Goal: Transaction & Acquisition: Purchase product/service

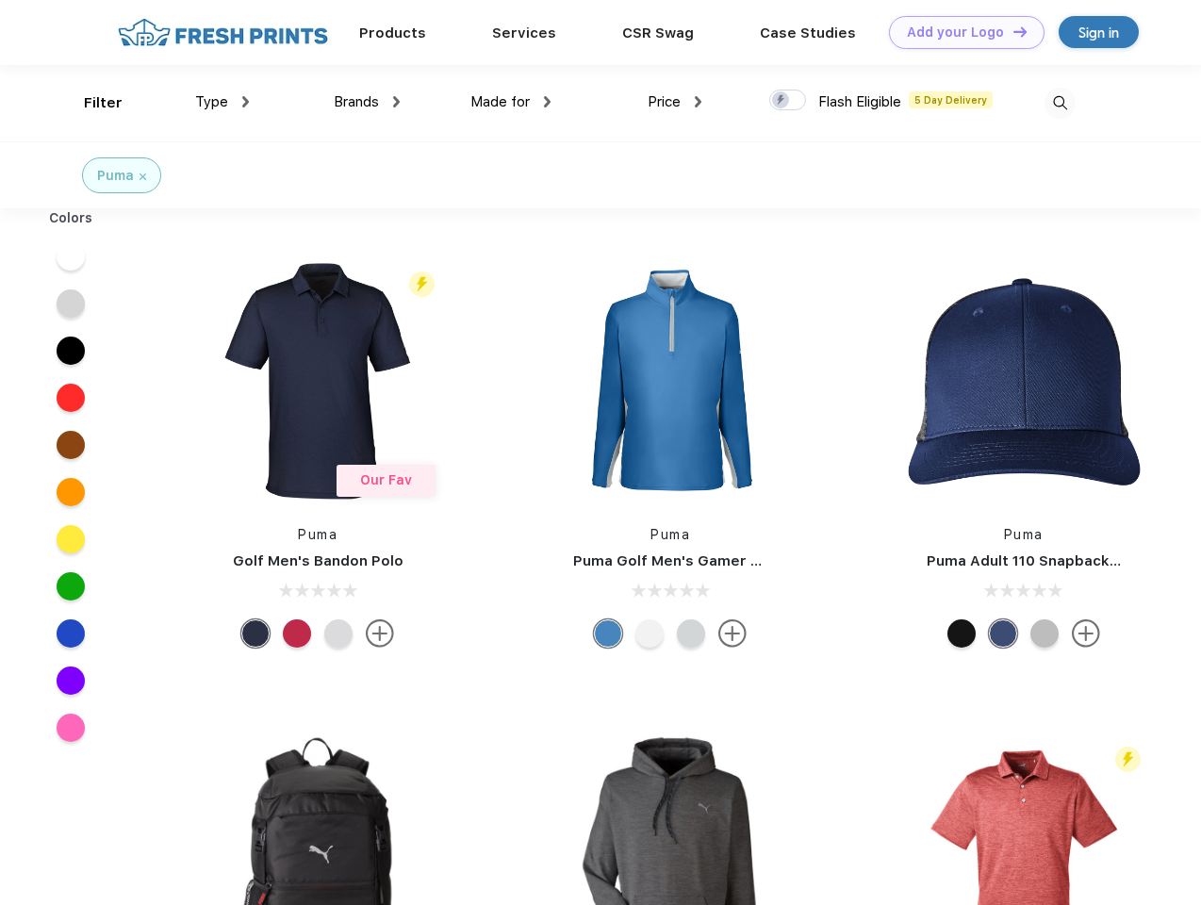
click at [960, 32] on link "Add your Logo Design Tool" at bounding box center [967, 32] width 156 height 33
click at [0, 0] on div "Design Tool" at bounding box center [0, 0] width 0 height 0
click at [1012, 31] on link "Add your Logo Design Tool" at bounding box center [967, 32] width 156 height 33
click at [91, 103] on div "Filter" at bounding box center [103, 103] width 39 height 22
click at [223, 102] on span "Type" at bounding box center [211, 101] width 33 height 17
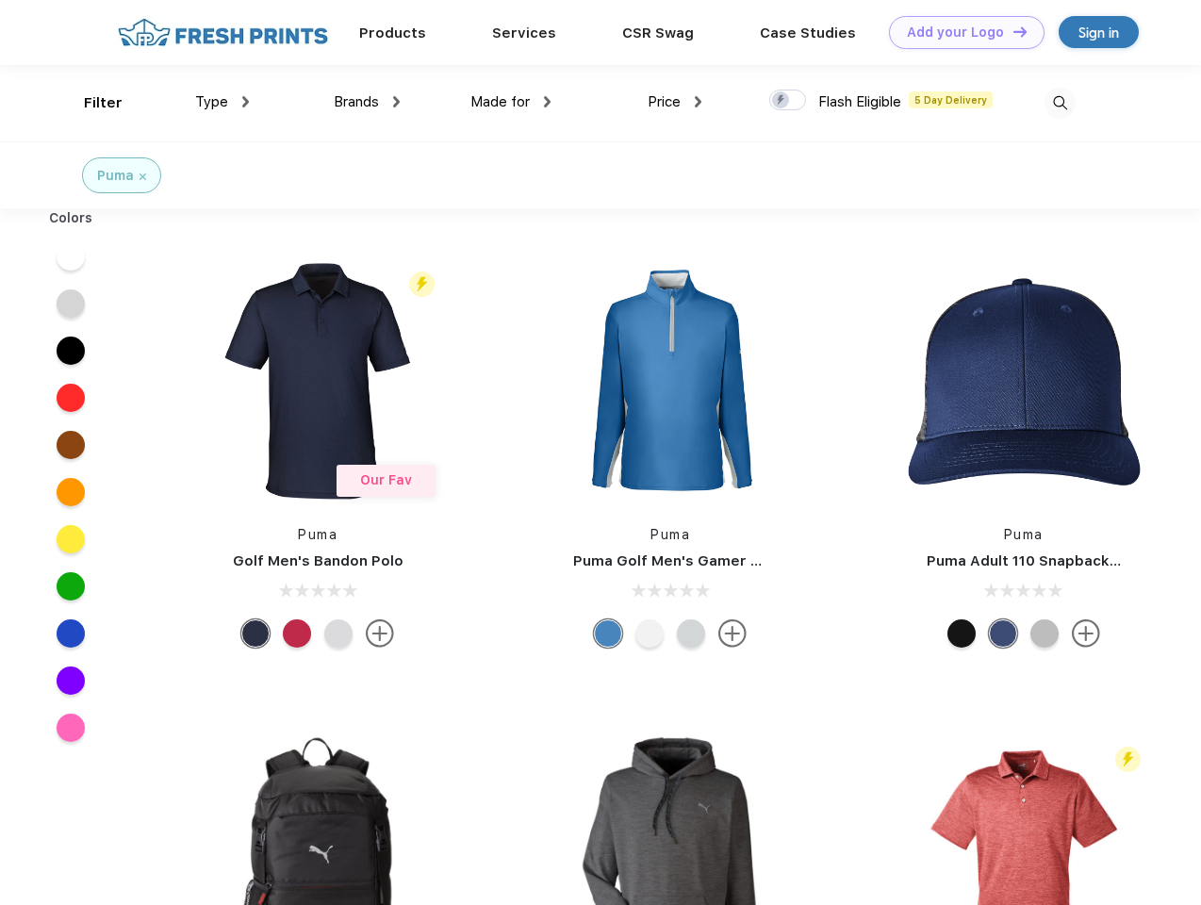
click at [367, 102] on span "Brands" at bounding box center [356, 101] width 45 height 17
click at [511, 102] on span "Made for" at bounding box center [500, 101] width 59 height 17
click at [675, 102] on span "Price" at bounding box center [664, 101] width 33 height 17
click at [788, 101] on div at bounding box center [787, 100] width 37 height 21
click at [782, 101] on input "checkbox" at bounding box center [775, 95] width 12 height 12
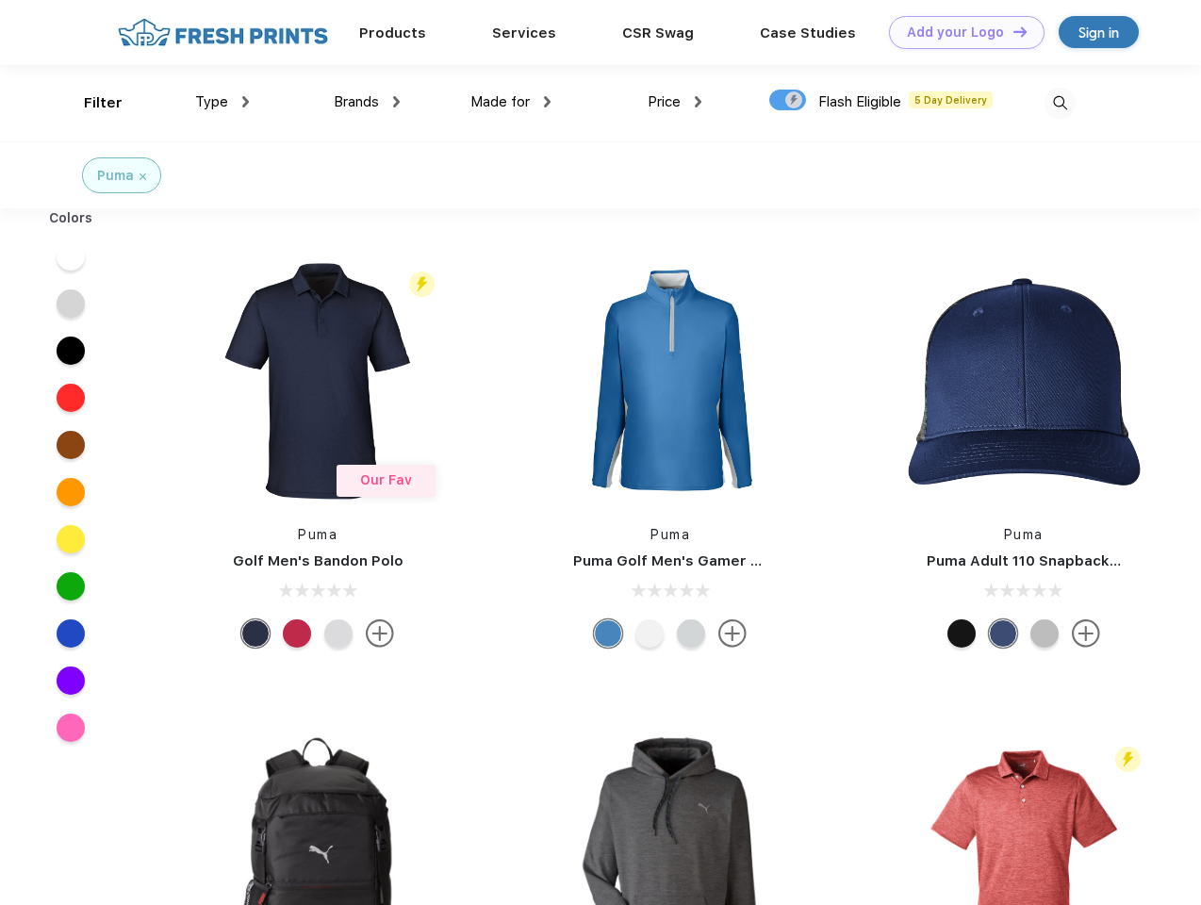
click at [1060, 103] on img at bounding box center [1060, 103] width 31 height 31
